Goal: Information Seeking & Learning: Compare options

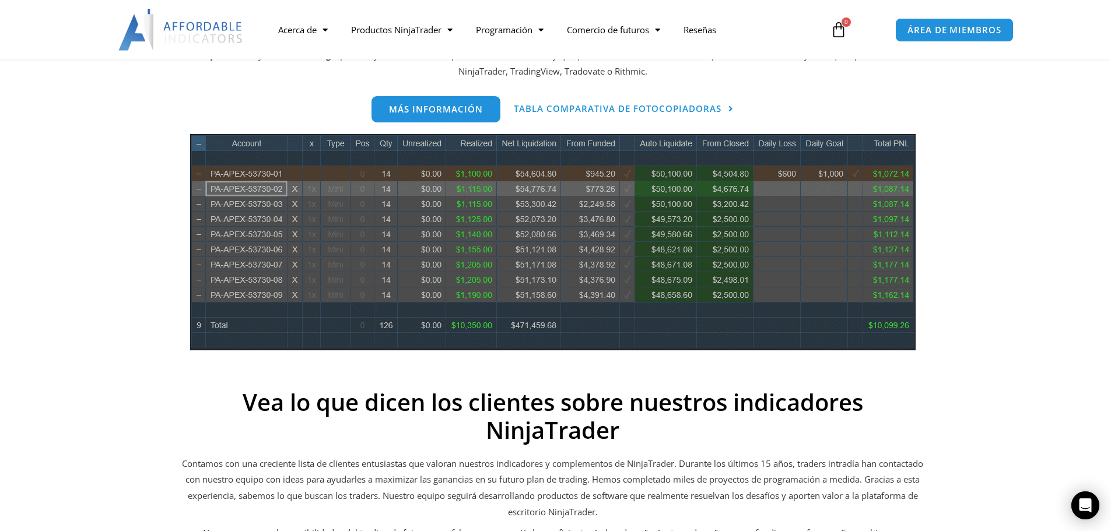
scroll to position [463, 0]
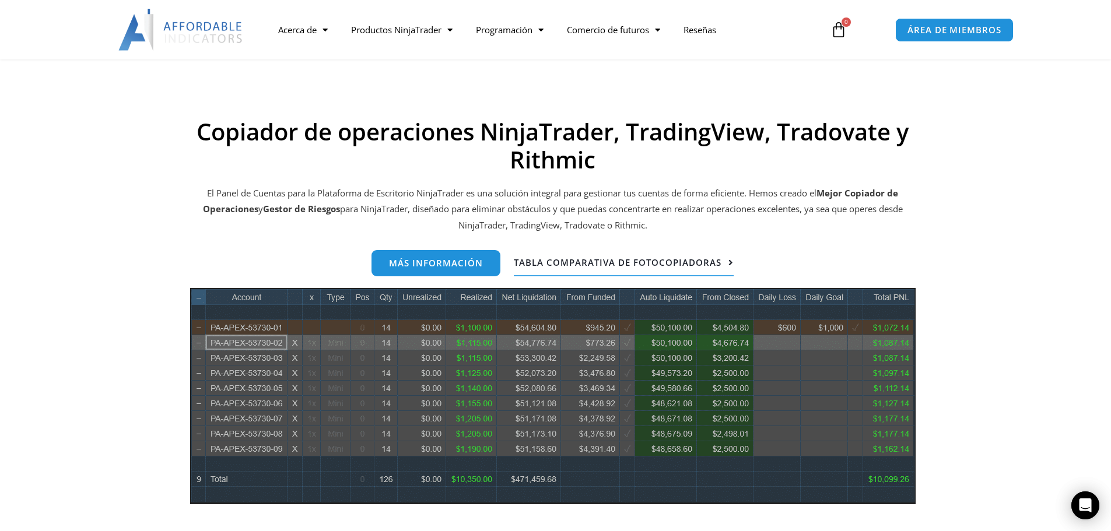
click at [551, 264] on font "Tabla comparativa de fotocopiadoras" at bounding box center [618, 263] width 208 height 12
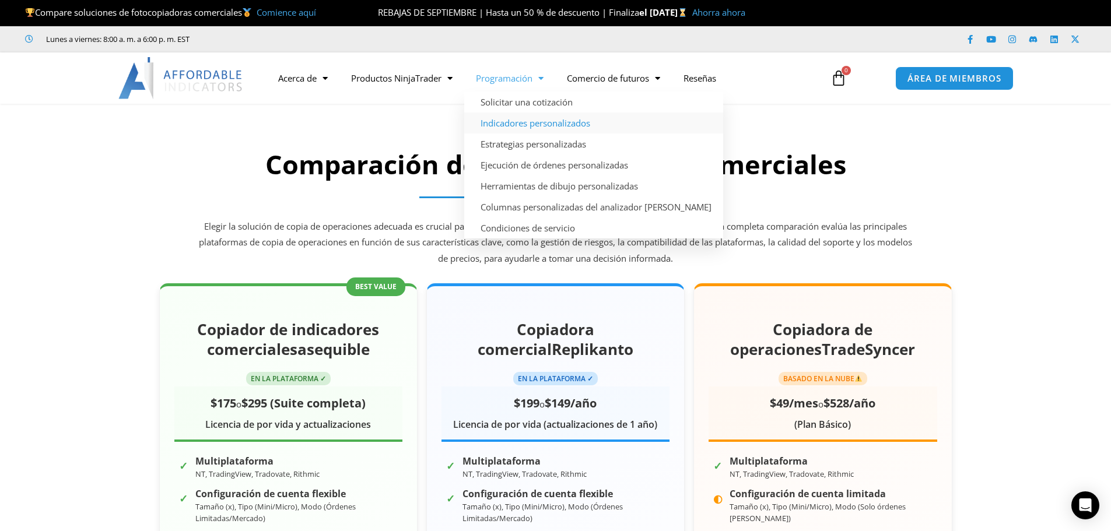
click at [528, 122] on font "Indicadores personalizados" at bounding box center [536, 123] width 110 height 12
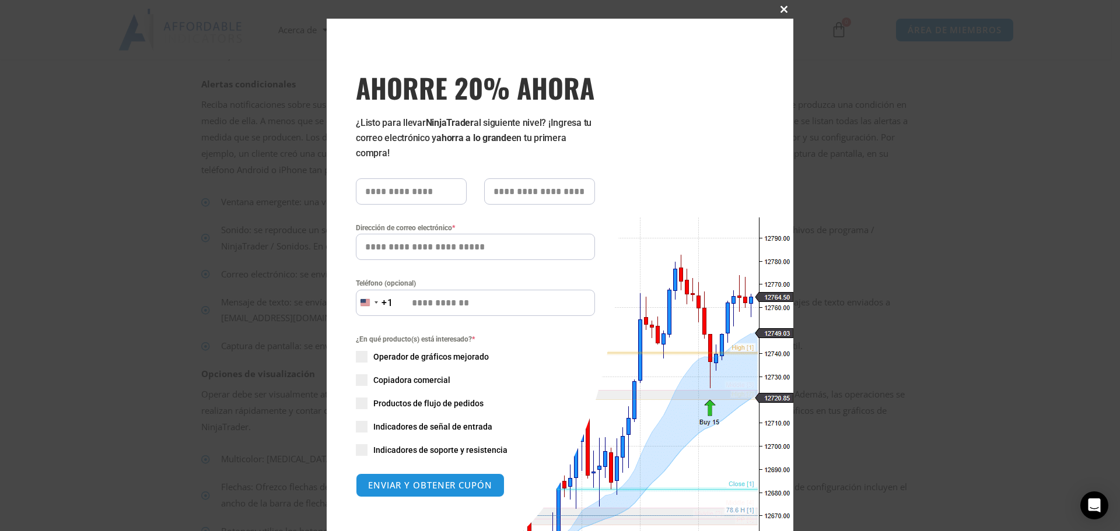
click at [784, 10] on span "AHORRE 20% AHORA ventana emergente" at bounding box center [784, 9] width 19 height 7
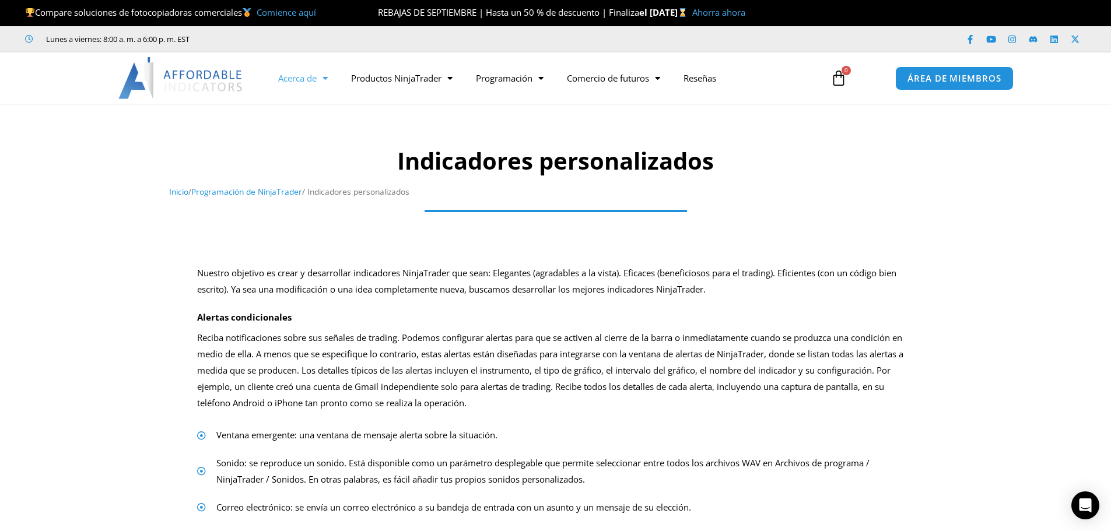
click at [298, 78] on font "Acerca de" at bounding box center [297, 78] width 38 height 12
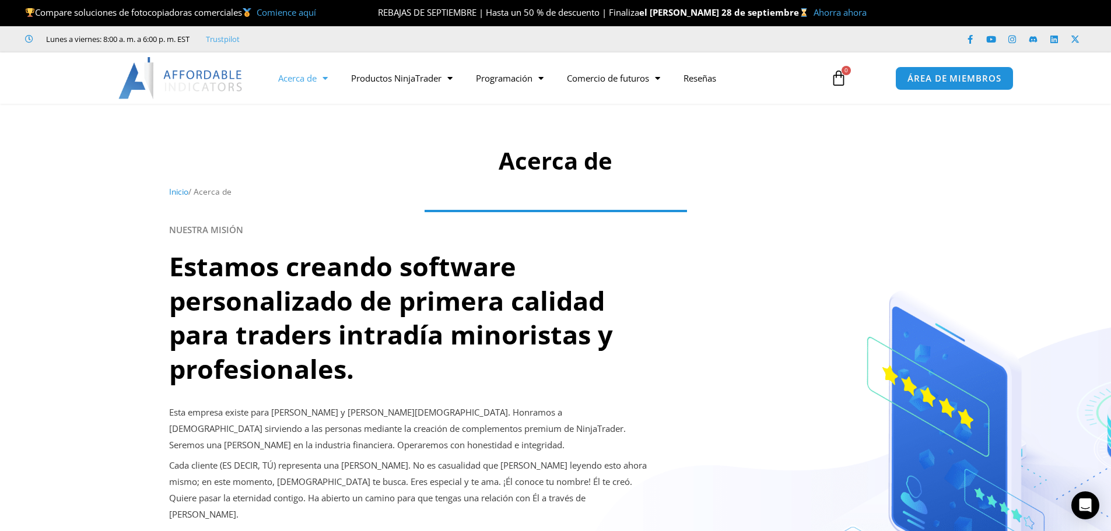
click at [290, 13] on font "Comience aquí" at bounding box center [286, 12] width 59 height 12
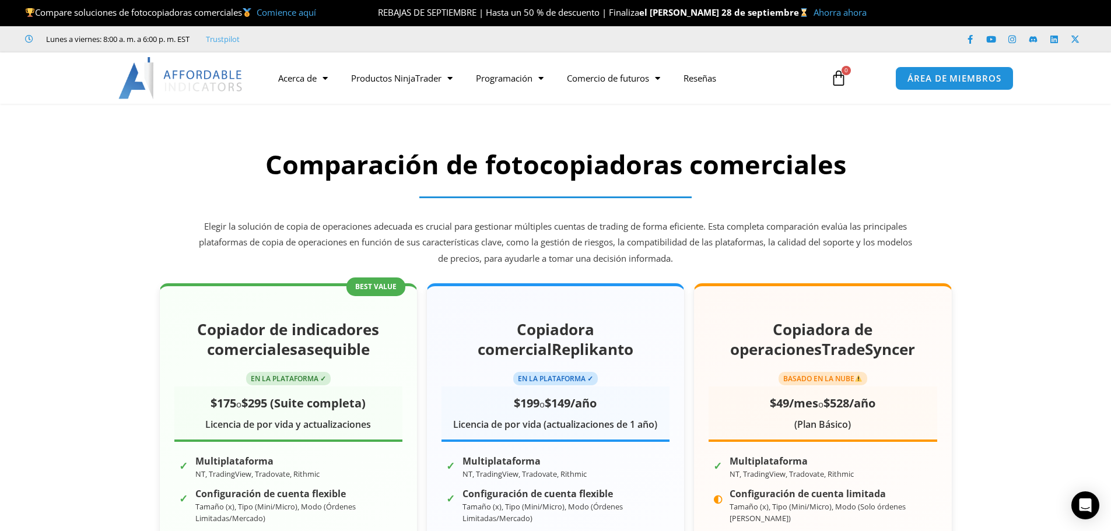
click at [819, 14] on font "Ahorra ahora" at bounding box center [840, 12] width 53 height 12
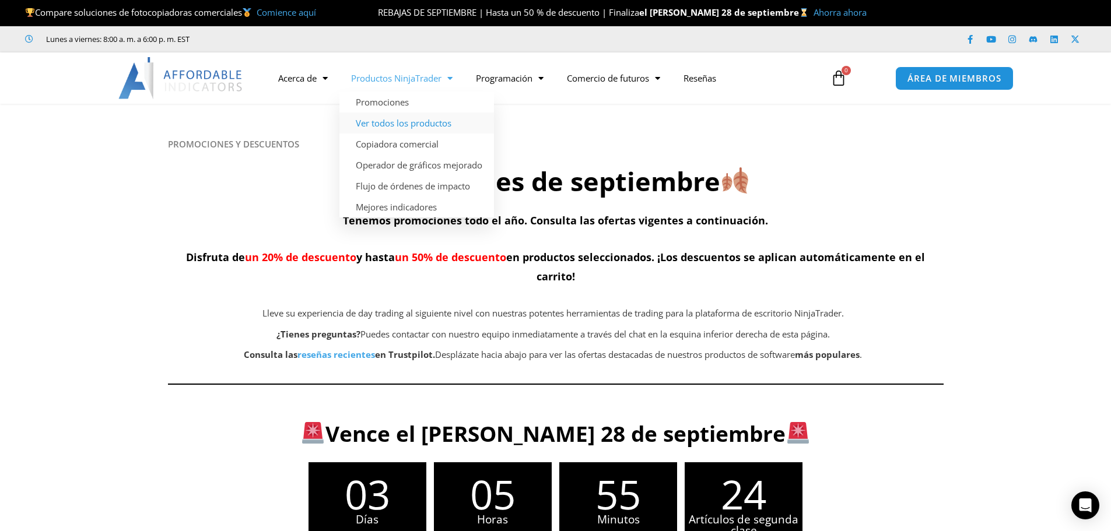
click at [401, 121] on font "Ver todos los productos" at bounding box center [404, 123] width 96 height 12
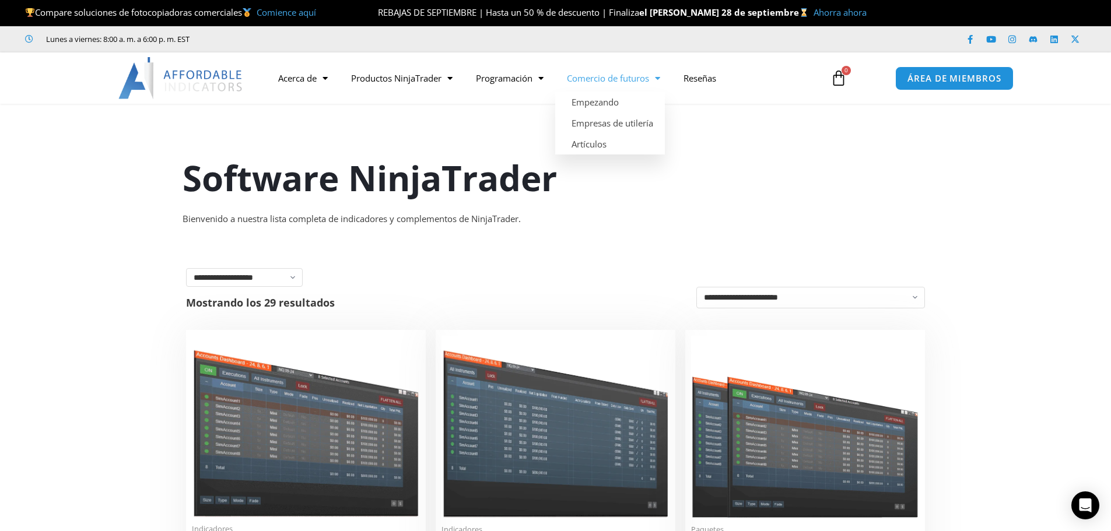
click at [191, 75] on img at bounding box center [180, 78] width 125 height 42
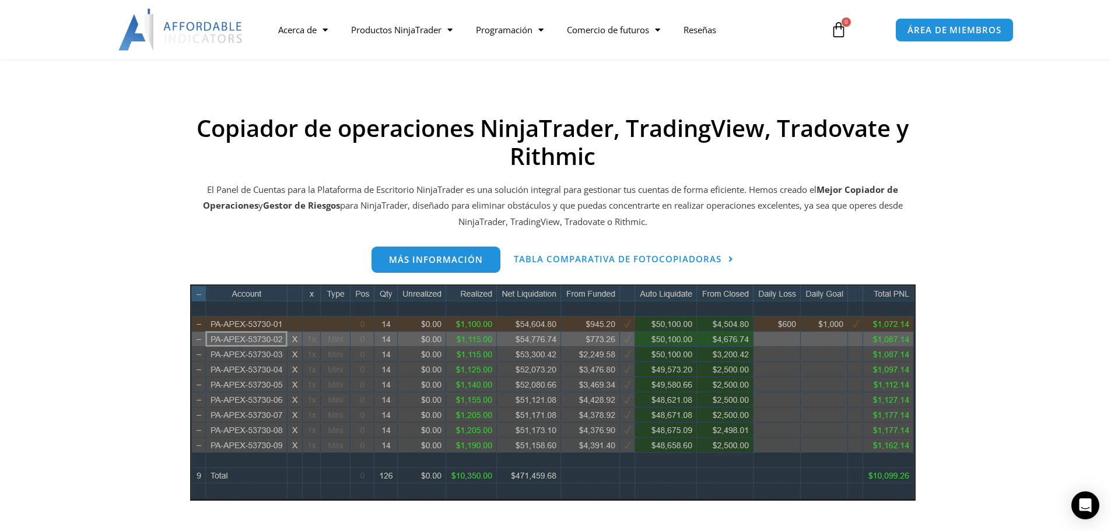
scroll to position [642, 0]
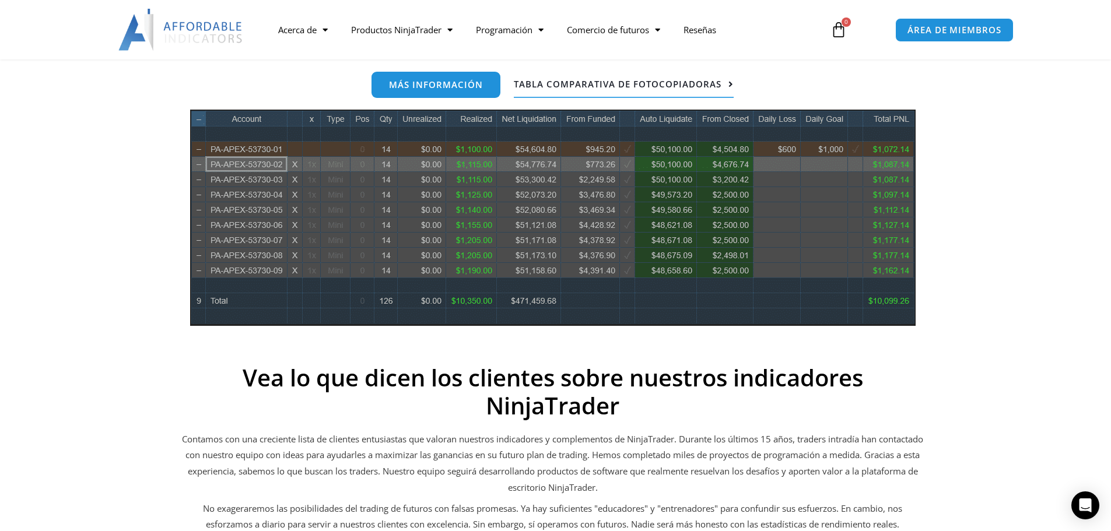
click at [552, 83] on font "Tabla comparativa de fotocopiadoras" at bounding box center [618, 84] width 208 height 12
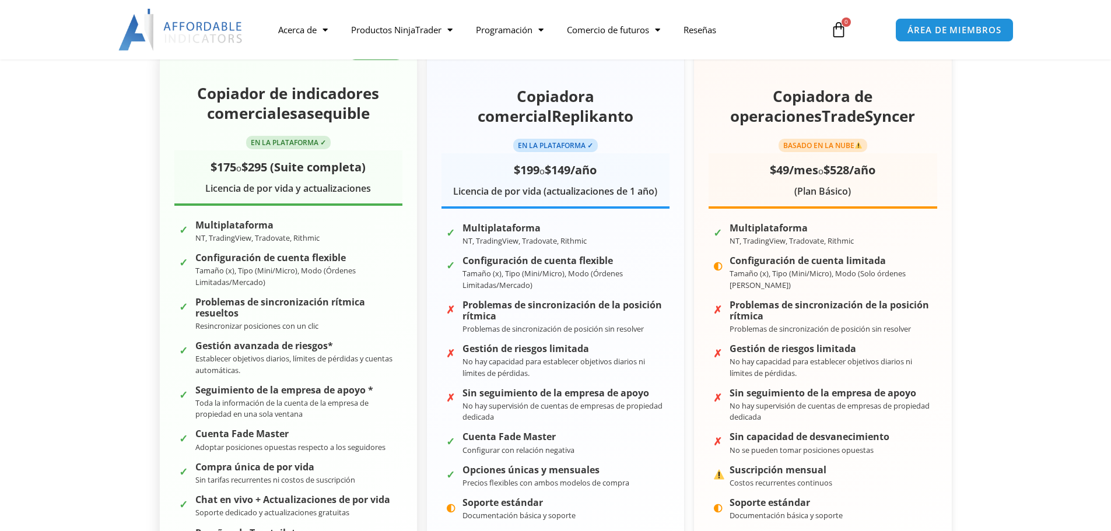
scroll to position [467, 0]
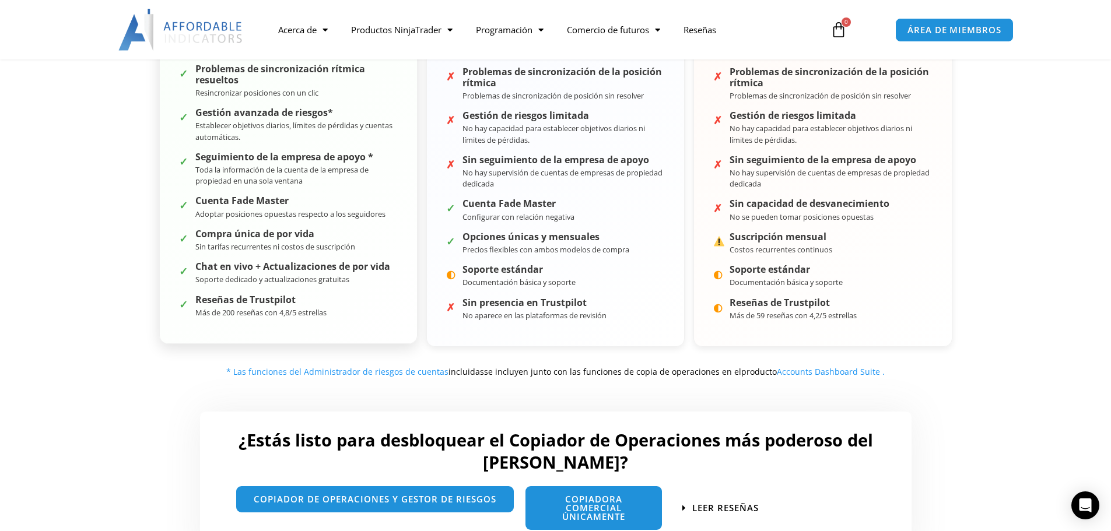
click at [293, 299] on font "Reseñas de Trustpilot" at bounding box center [245, 299] width 100 height 13
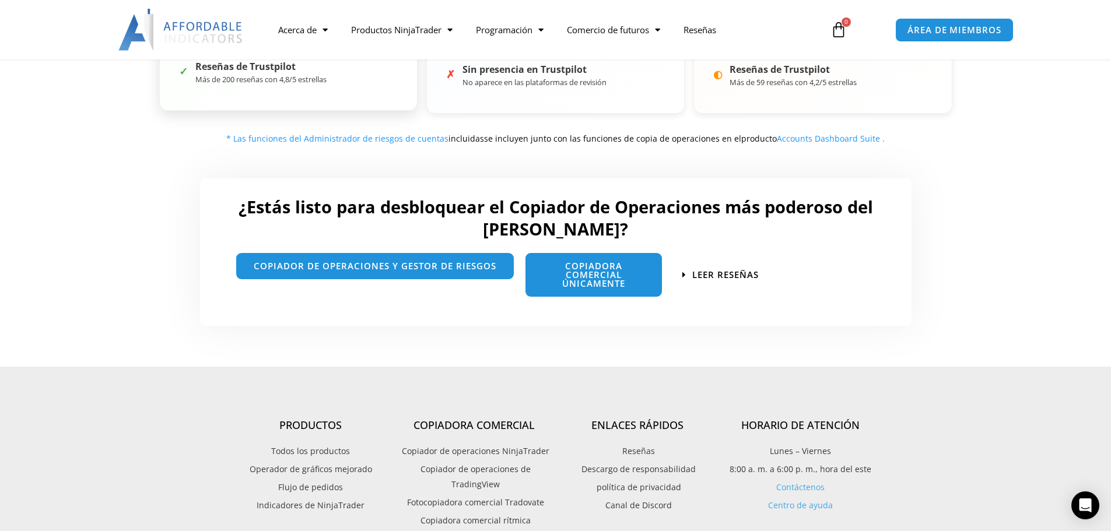
scroll to position [817, 0]
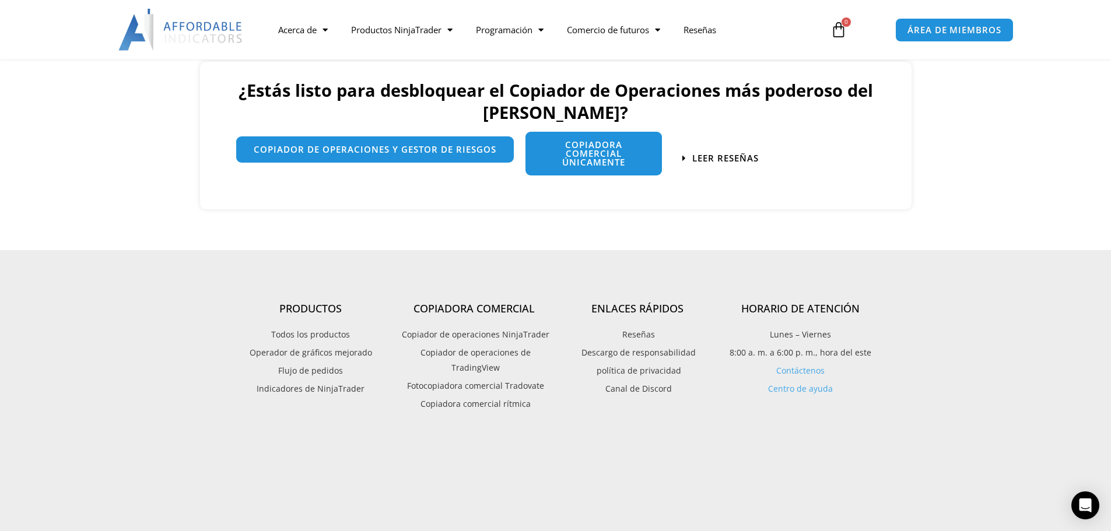
click at [615, 164] on font "Copiadora comercial únicamente" at bounding box center [593, 153] width 63 height 29
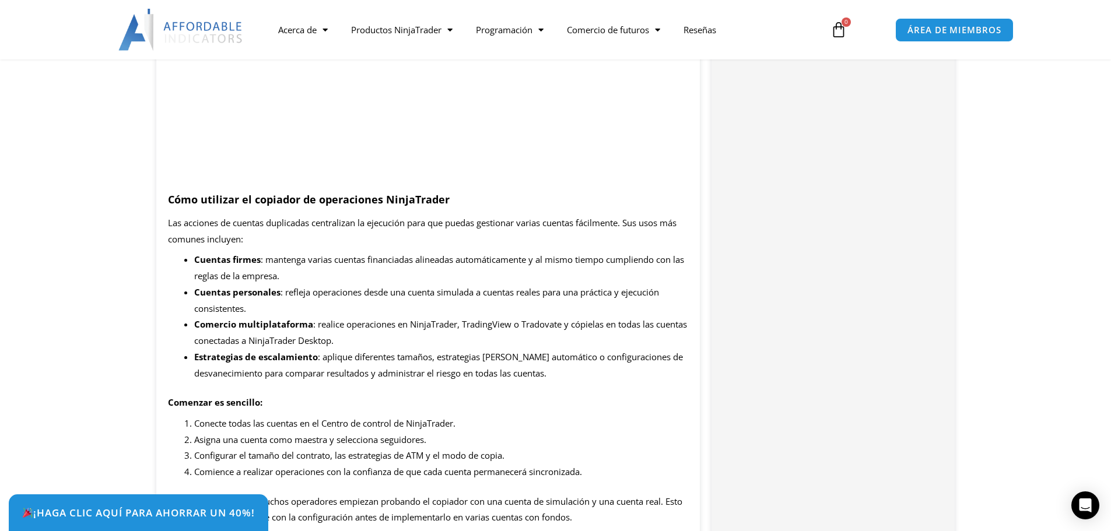
scroll to position [1341, 0]
